Goal: Task Accomplishment & Management: Complete application form

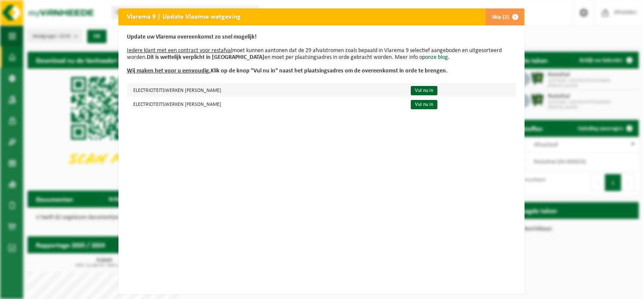
click at [433, 85] on td "Vul nu in" at bounding box center [459, 90] width 112 height 14
click at [433, 87] on link "Vul nu in" at bounding box center [424, 90] width 27 height 9
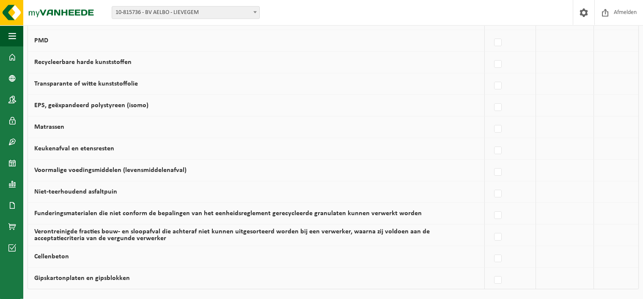
scroll to position [484, 0]
click at [496, 147] on label at bounding box center [498, 151] width 12 height 13
click at [491, 140] on input "Keukenafval en etensresten" at bounding box center [490, 140] width 0 height 0
checkbox input "true"
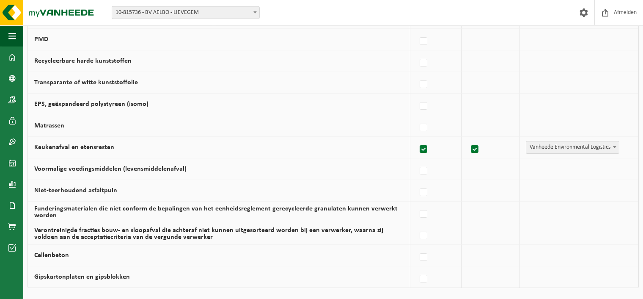
scroll to position [485, 0]
click at [425, 170] on label at bounding box center [424, 171] width 12 height 13
click at [417, 161] on input "Voormalige voedingsmiddelen (levensmiddelenafval)" at bounding box center [416, 160] width 0 height 0
checkbox input "true"
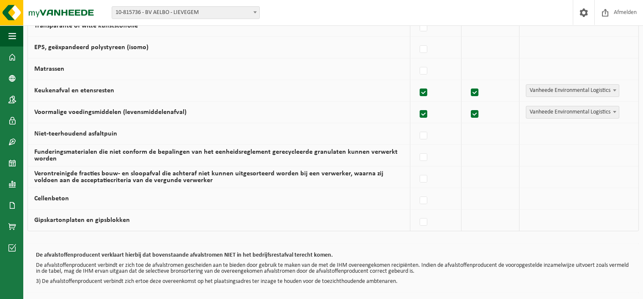
scroll to position [575, 0]
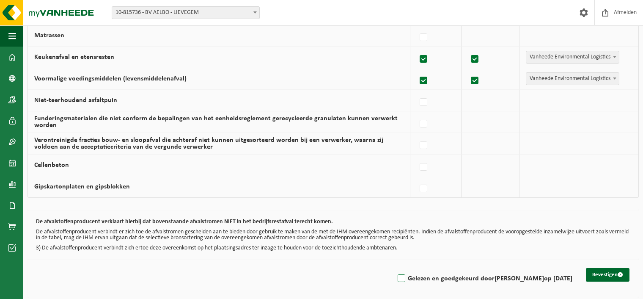
click at [437, 276] on label "Gelezen en goedgekeurd door ANDY GELLINCK op 03/09/25" at bounding box center [484, 278] width 176 height 13
click at [395, 268] on input "Gelezen en goedgekeurd door ANDY GELLINCK op 03/09/25" at bounding box center [394, 267] width 0 height 0
checkbox input "true"
click at [611, 278] on div "Bevestigen Gelezen en goedgekeurd door ANDY GELLINCK op 03/09/25" at bounding box center [332, 278] width 611 height 38
click at [611, 271] on button "Bevestigen" at bounding box center [608, 275] width 44 height 14
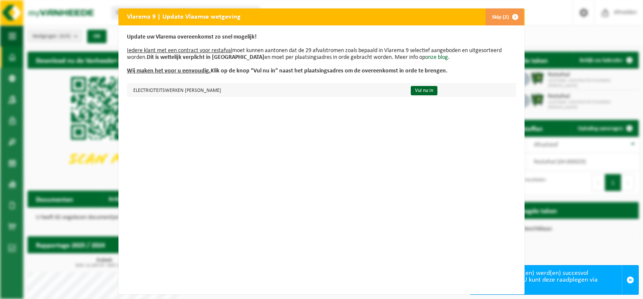
click at [436, 85] on td "Vul nu in" at bounding box center [459, 90] width 112 height 14
click at [437, 90] on link "Vul nu in" at bounding box center [424, 90] width 27 height 9
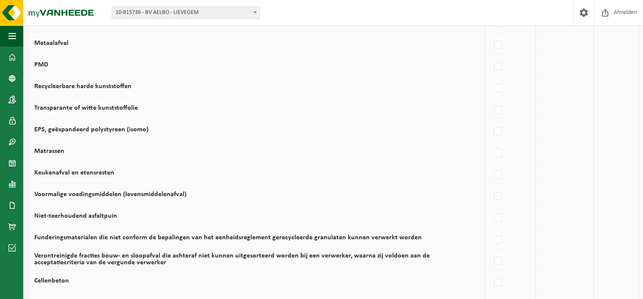
scroll to position [460, 0]
drag, startPoint x: 501, startPoint y: 191, endPoint x: 501, endPoint y: 171, distance: 19.9
click at [501, 189] on label at bounding box center [498, 195] width 12 height 13
click at [501, 171] on label at bounding box center [498, 174] width 12 height 13
click at [491, 164] on input "Keukenafval en etensresten" at bounding box center [490, 163] width 0 height 0
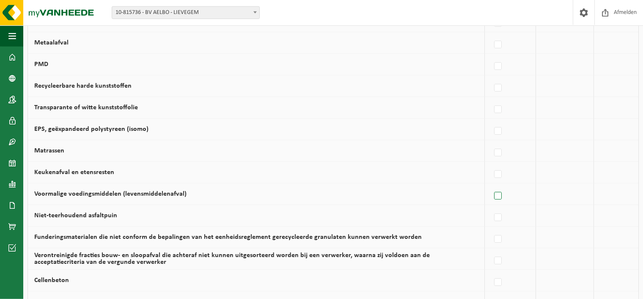
checkbox input "true"
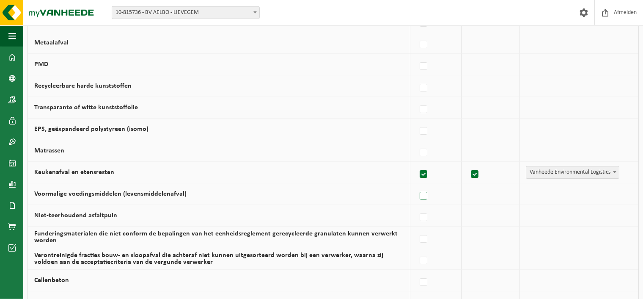
click at [424, 193] on label at bounding box center [424, 195] width 12 height 13
click at [417, 185] on input "Voormalige voedingsmiddelen (levensmiddelenafval)" at bounding box center [416, 185] width 0 height 0
checkbox input "true"
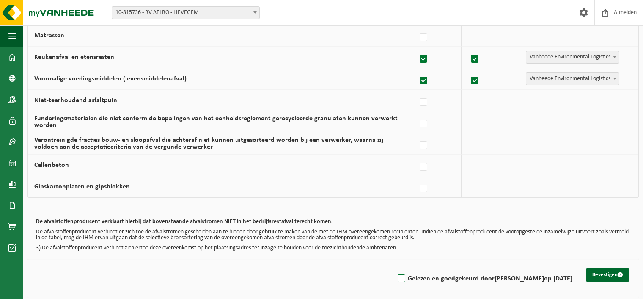
click at [520, 275] on strong "[PERSON_NAME]" at bounding box center [518, 278] width 49 height 7
click at [395, 268] on input "Gelezen en goedgekeurd door ANDY GELLINCK op 03/09/25" at bounding box center [394, 267] width 0 height 0
checkbox input "true"
click at [592, 272] on button "Bevestigen" at bounding box center [608, 275] width 44 height 14
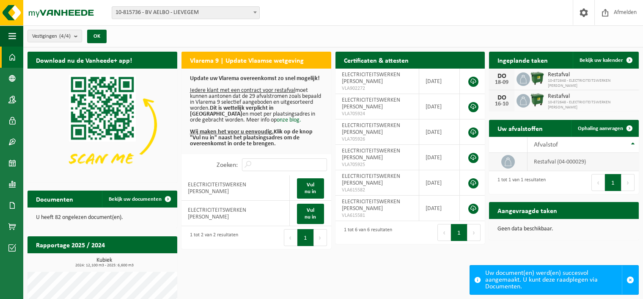
click at [619, 160] on td "restafval (04-000029)" at bounding box center [583, 162] width 112 height 18
click at [630, 126] on span at bounding box center [629, 128] width 17 height 17
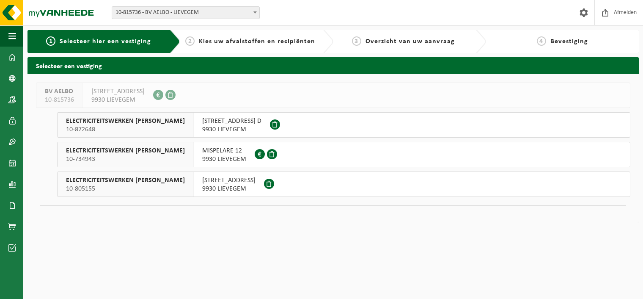
click at [264, 181] on span at bounding box center [269, 183] width 10 height 10
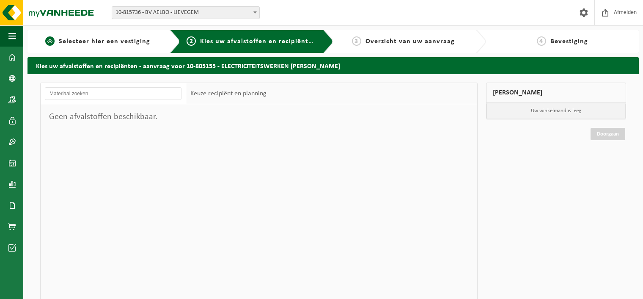
click at [123, 40] on span "Selecteer hier een vestiging" at bounding box center [104, 41] width 91 height 7
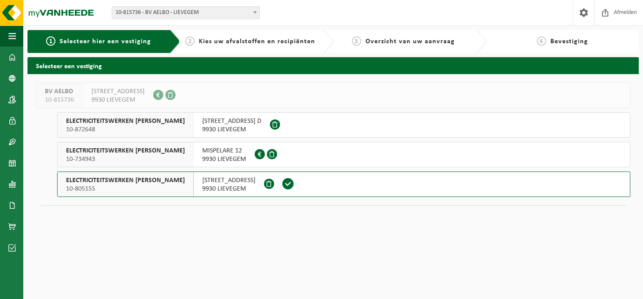
click at [282, 184] on span at bounding box center [288, 183] width 13 height 13
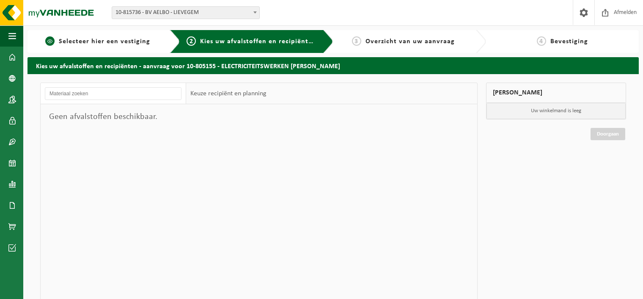
click at [52, 41] on span "1" at bounding box center [49, 40] width 9 height 9
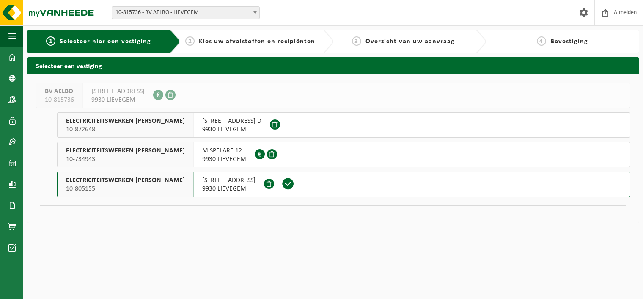
click at [264, 184] on span at bounding box center [269, 183] width 10 height 10
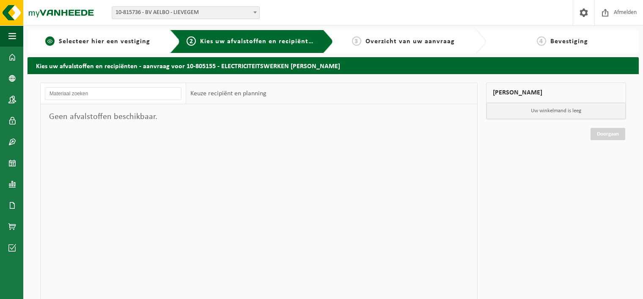
click at [50, 41] on span "1" at bounding box center [49, 40] width 9 height 9
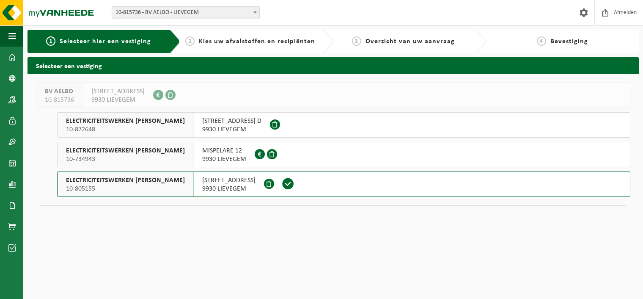
click at [270, 123] on span at bounding box center [275, 124] width 10 height 10
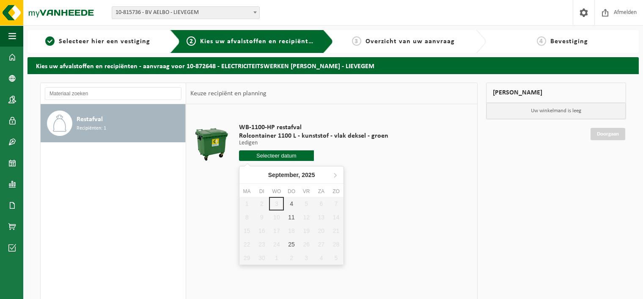
click at [296, 159] on input "text" at bounding box center [276, 155] width 75 height 11
click at [289, 202] on div "4" at bounding box center [291, 204] width 15 height 14
type input "Van 2025-09-04"
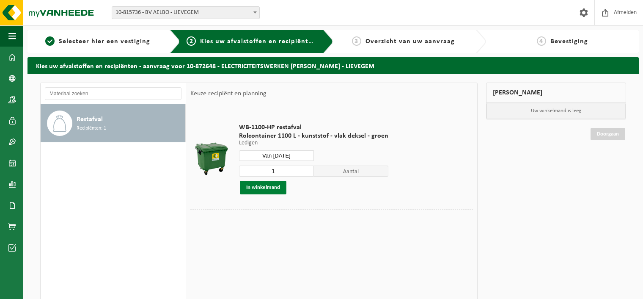
click at [271, 186] on button "In winkelmand" at bounding box center [263, 188] width 47 height 14
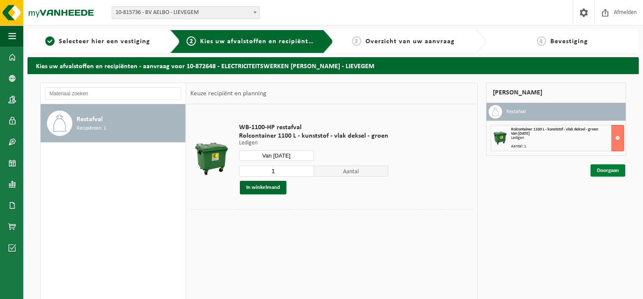
click at [603, 167] on link "Doorgaan" at bounding box center [607, 170] width 35 height 12
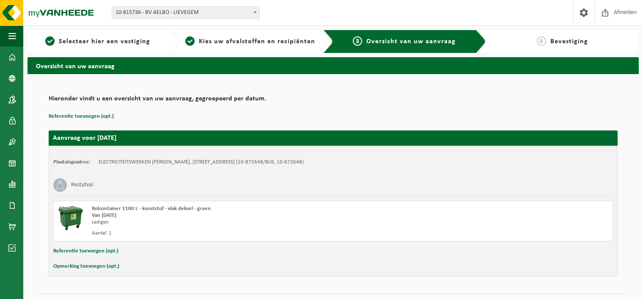
scroll to position [15, 0]
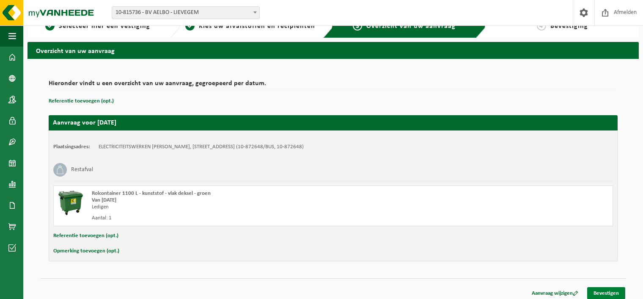
click at [608, 291] on link "Bevestigen" at bounding box center [606, 293] width 38 height 12
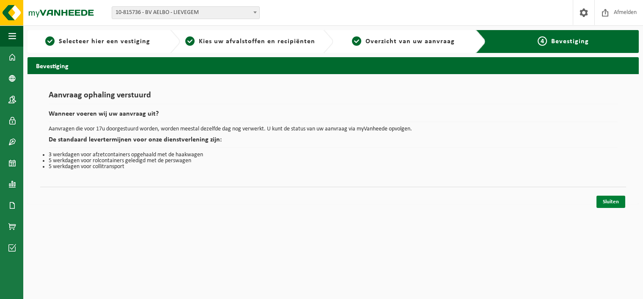
click at [604, 203] on link "Sluiten" at bounding box center [610, 201] width 29 height 12
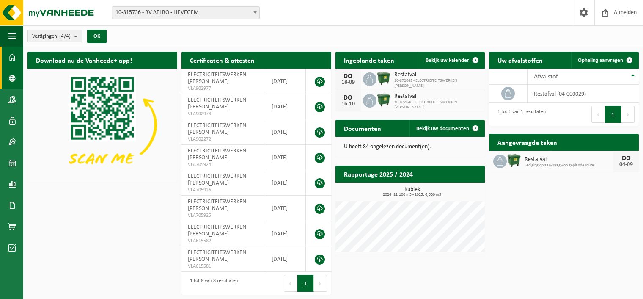
click at [14, 81] on span at bounding box center [12, 78] width 8 height 21
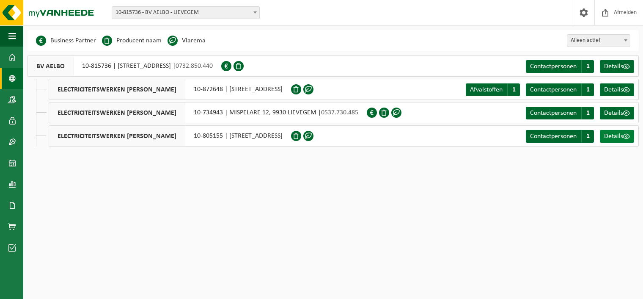
click at [618, 135] on span "Details" at bounding box center [613, 136] width 19 height 7
